Goal: Task Accomplishment & Management: Use online tool/utility

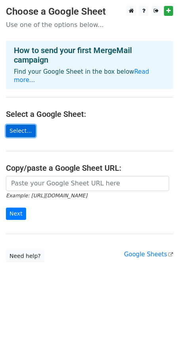
click at [29, 126] on link "Select..." at bounding box center [21, 131] width 30 height 12
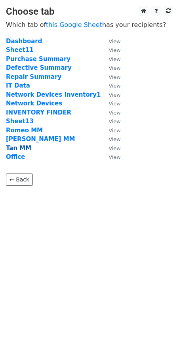
click at [15, 150] on strong "Tan MM" at bounding box center [18, 148] width 25 height 7
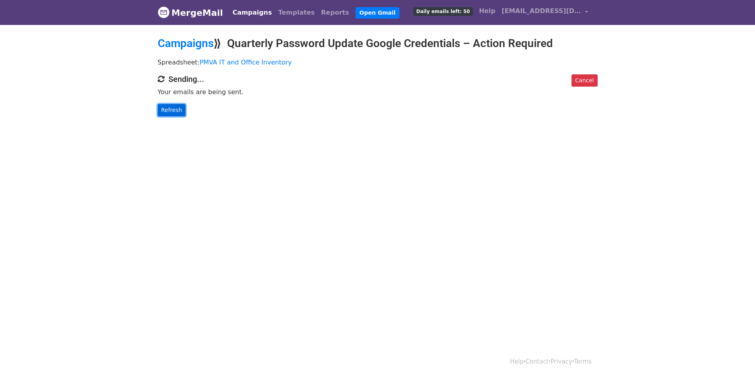
click at [172, 114] on link "Refresh" at bounding box center [172, 110] width 28 height 12
